Goal: Information Seeking & Learning: Find specific fact

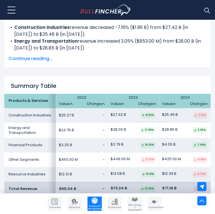
scroll to position [927, 0]
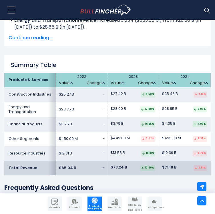
click at [25, 96] on td "Construction Industries" at bounding box center [30, 94] width 52 height 15
copy tr "Construction Industries"
click at [23, 112] on td "Energy and Transportation" at bounding box center [30, 109] width 52 height 15
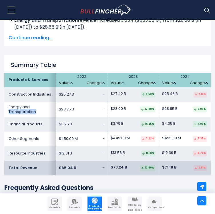
click at [23, 112] on td "Energy and Transportation" at bounding box center [30, 109] width 52 height 15
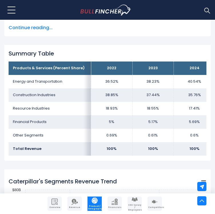
scroll to position [392, 0]
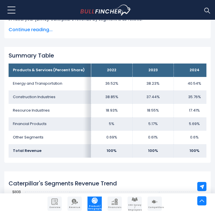
click at [36, 82] on td "Energy and Transportation" at bounding box center [50, 83] width 83 height 13
copy tr "Energy and Transportation"
click at [38, 110] on td "Resource Industries" at bounding box center [50, 110] width 83 height 13
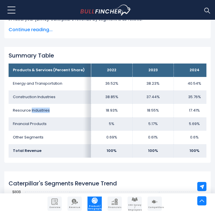
click at [38, 110] on td "Resource Industries" at bounding box center [50, 110] width 83 height 13
copy tr "Resource Industries"
click at [38, 122] on td "Financial Products" at bounding box center [50, 123] width 83 height 13
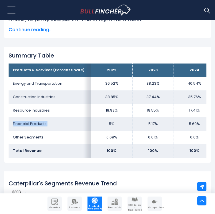
click at [38, 122] on td "Financial Products" at bounding box center [50, 123] width 83 height 13
copy tr "Financial Products"
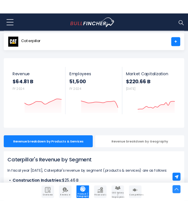
scroll to position [0, 0]
